Goal: Check status: Check status

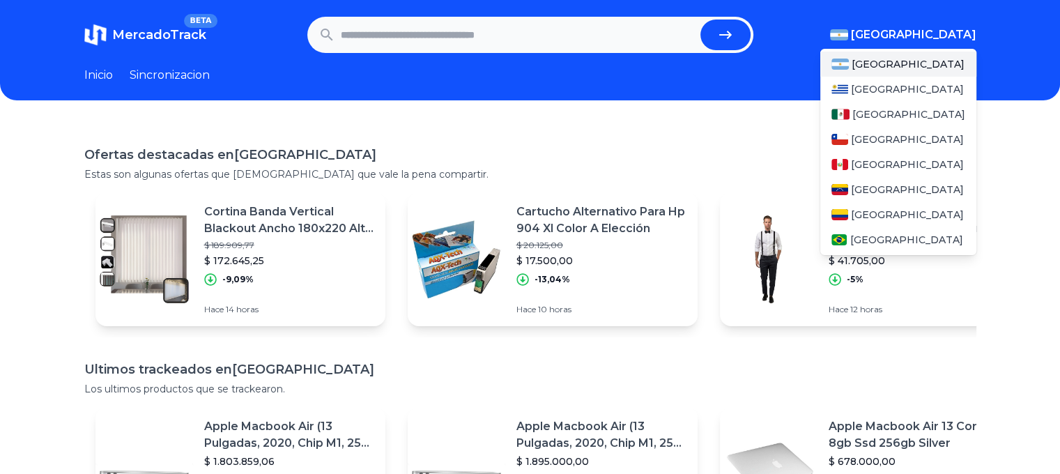
click at [923, 44] on div "[GEOGRAPHIC_DATA] [GEOGRAPHIC_DATA] [GEOGRAPHIC_DATA] [GEOGRAPHIC_DATA] [GEOGRA…" at bounding box center [898, 149] width 156 height 212
click at [878, 125] on div "[GEOGRAPHIC_DATA]" at bounding box center [898, 114] width 156 height 25
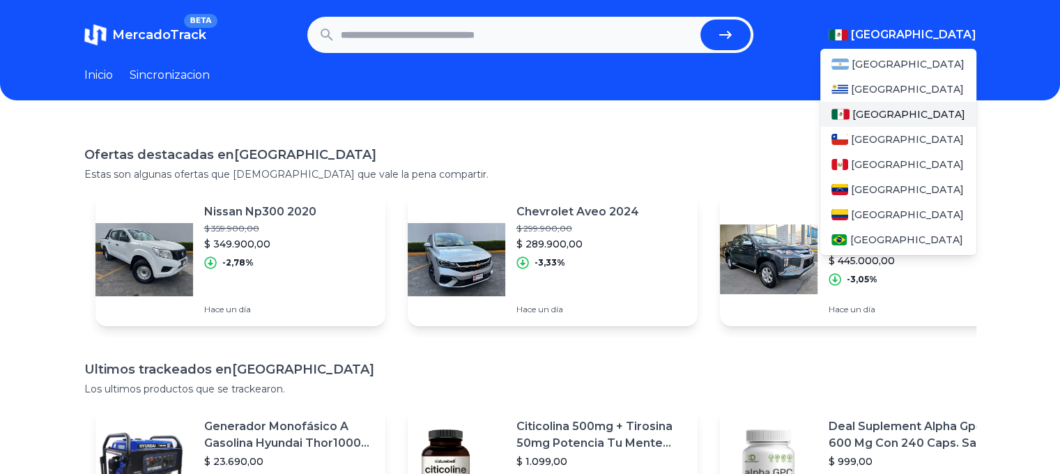
click at [881, 116] on span "[GEOGRAPHIC_DATA]" at bounding box center [908, 114] width 113 height 14
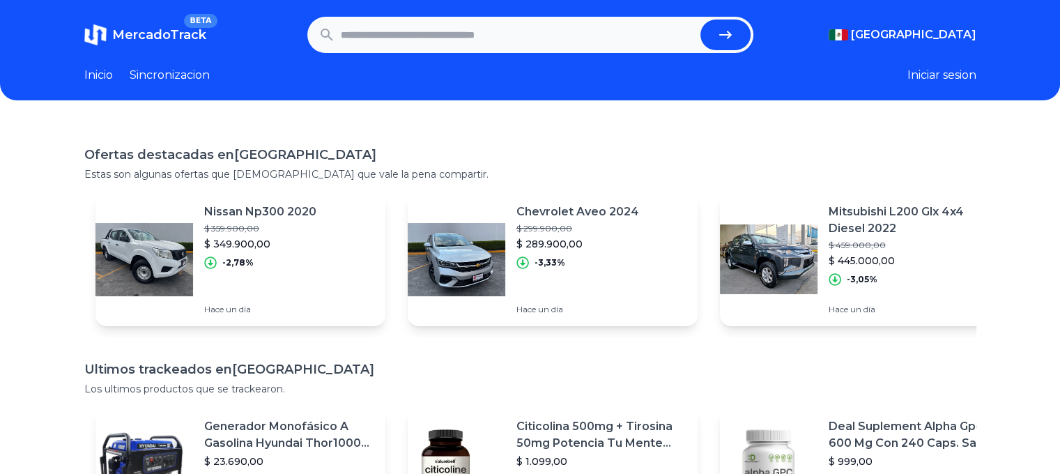
click at [553, 141] on div "Ofertas destacadas en Mexico Estas son algunas ofertas que creemos que vale la …" at bounding box center [530, 360] width 1060 height 474
click at [427, 24] on input "text" at bounding box center [518, 35] width 354 height 31
click at [458, 55] on header "MercadoTrack BETA Mexico Argentina Uruguay Mexico Chile Peru Venezuela Colombia…" at bounding box center [530, 50] width 1060 height 100
click at [474, 43] on input "text" at bounding box center [518, 35] width 354 height 31
paste input "**********"
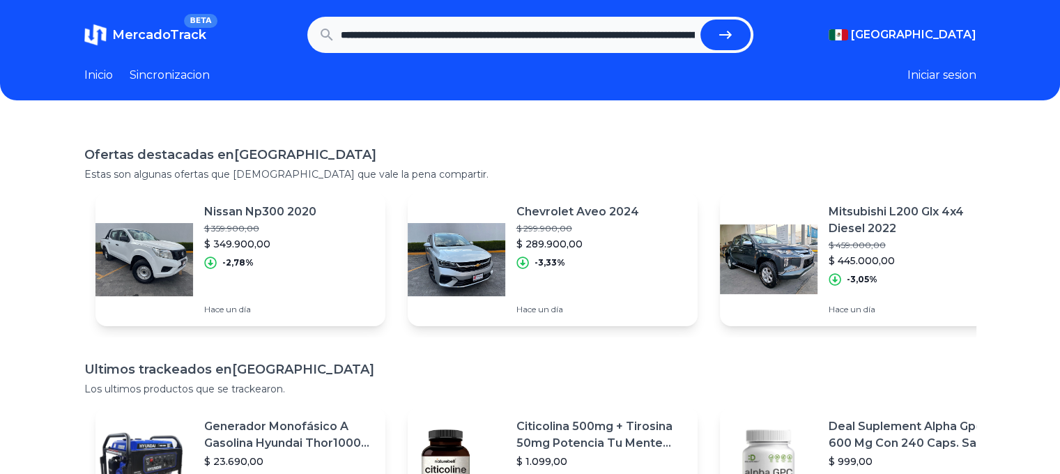
scroll to position [0, 317]
click at [720, 40] on button "submit" at bounding box center [725, 35] width 50 height 31
type input "**********"
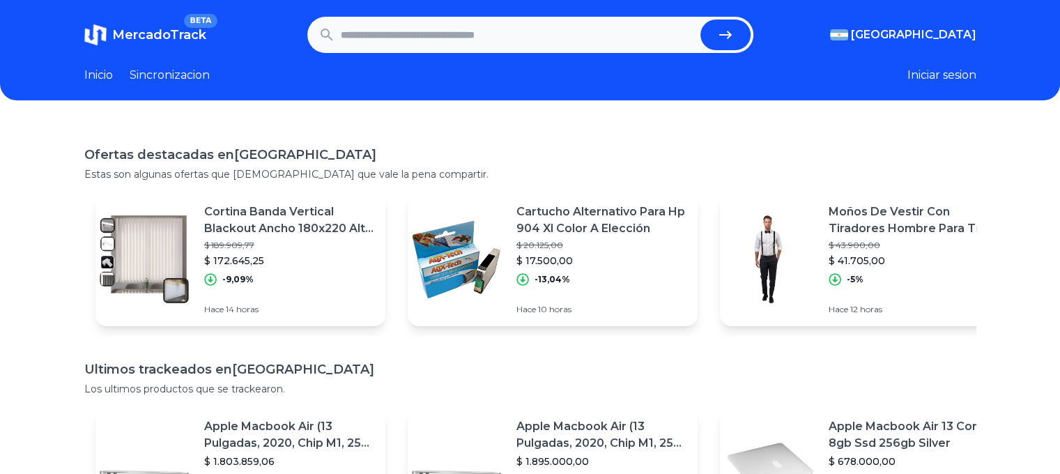
click at [369, 134] on div "Ofertas destacadas en Argentina Estas son algunas ofertas que creemos que vale …" at bounding box center [530, 360] width 1060 height 474
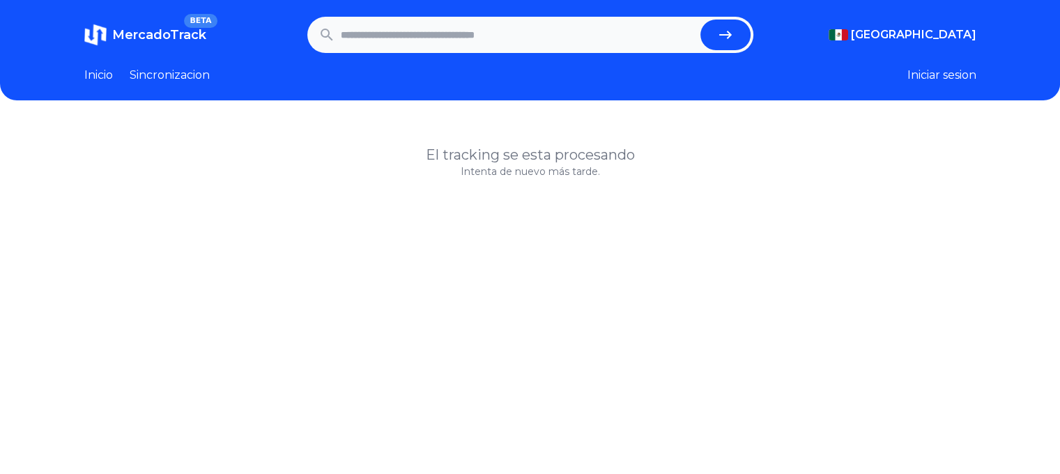
click at [429, 47] on input "text" at bounding box center [518, 35] width 354 height 31
type input "***"
click at [700, 20] on button "submit" at bounding box center [725, 35] width 50 height 31
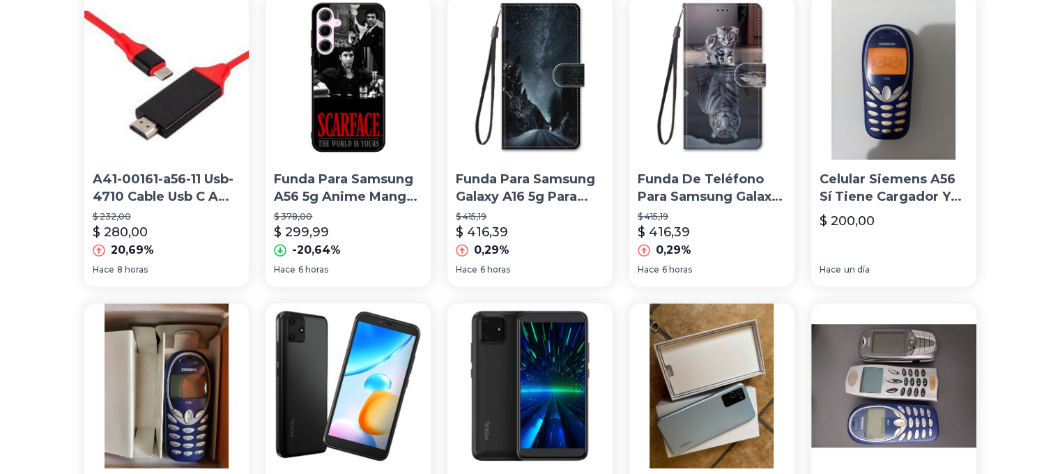
scroll to position [1077, 0]
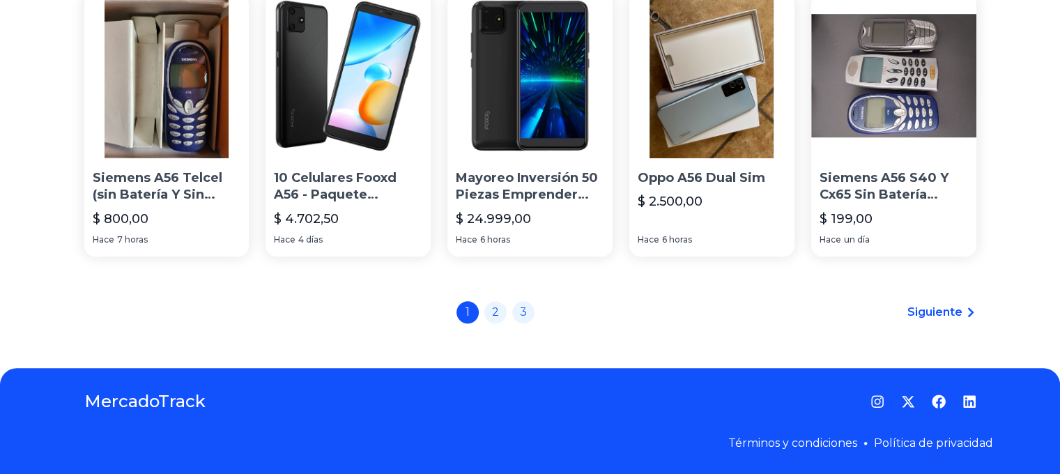
click at [960, 301] on div "1 2 3 Siguiente" at bounding box center [530, 312] width 892 height 22
click at [953, 312] on span "Siguiente" at bounding box center [934, 312] width 55 height 17
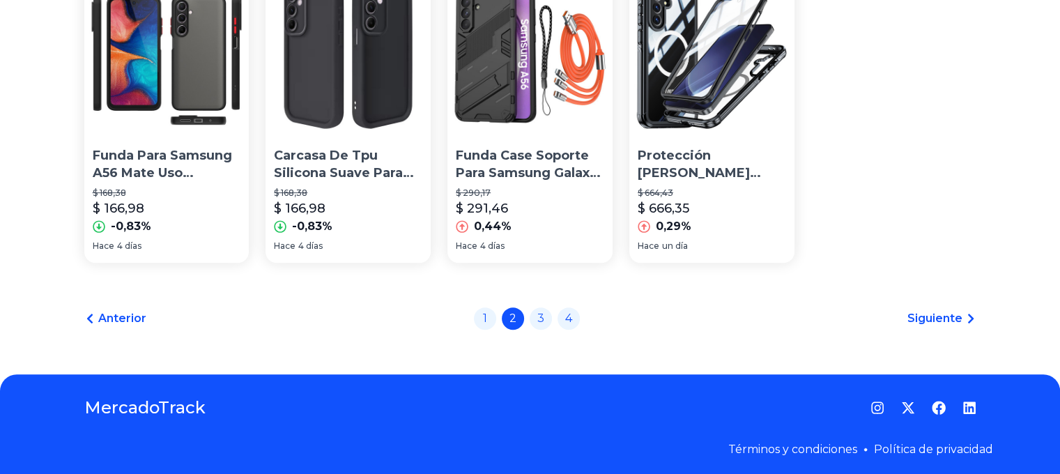
scroll to position [488, 0]
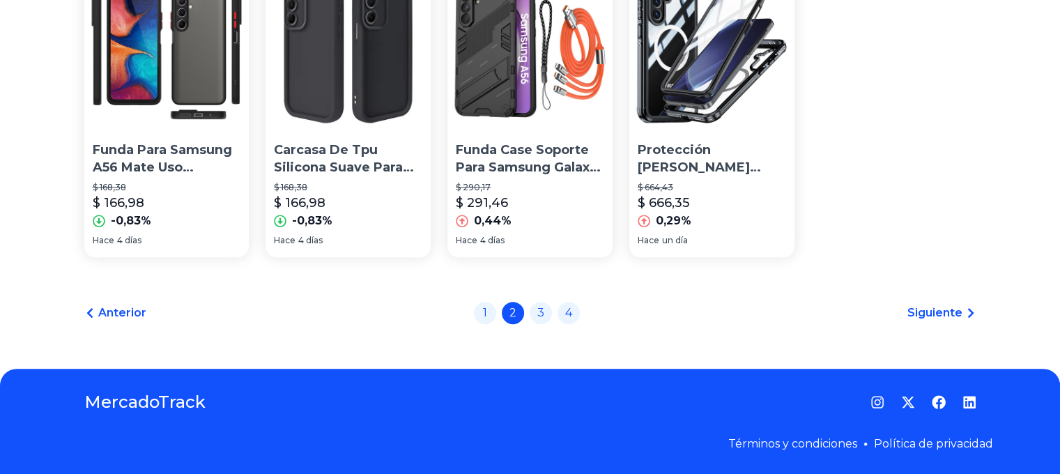
click at [962, 312] on span "Siguiente" at bounding box center [934, 313] width 55 height 17
